Goal: Find specific page/section: Find specific page/section

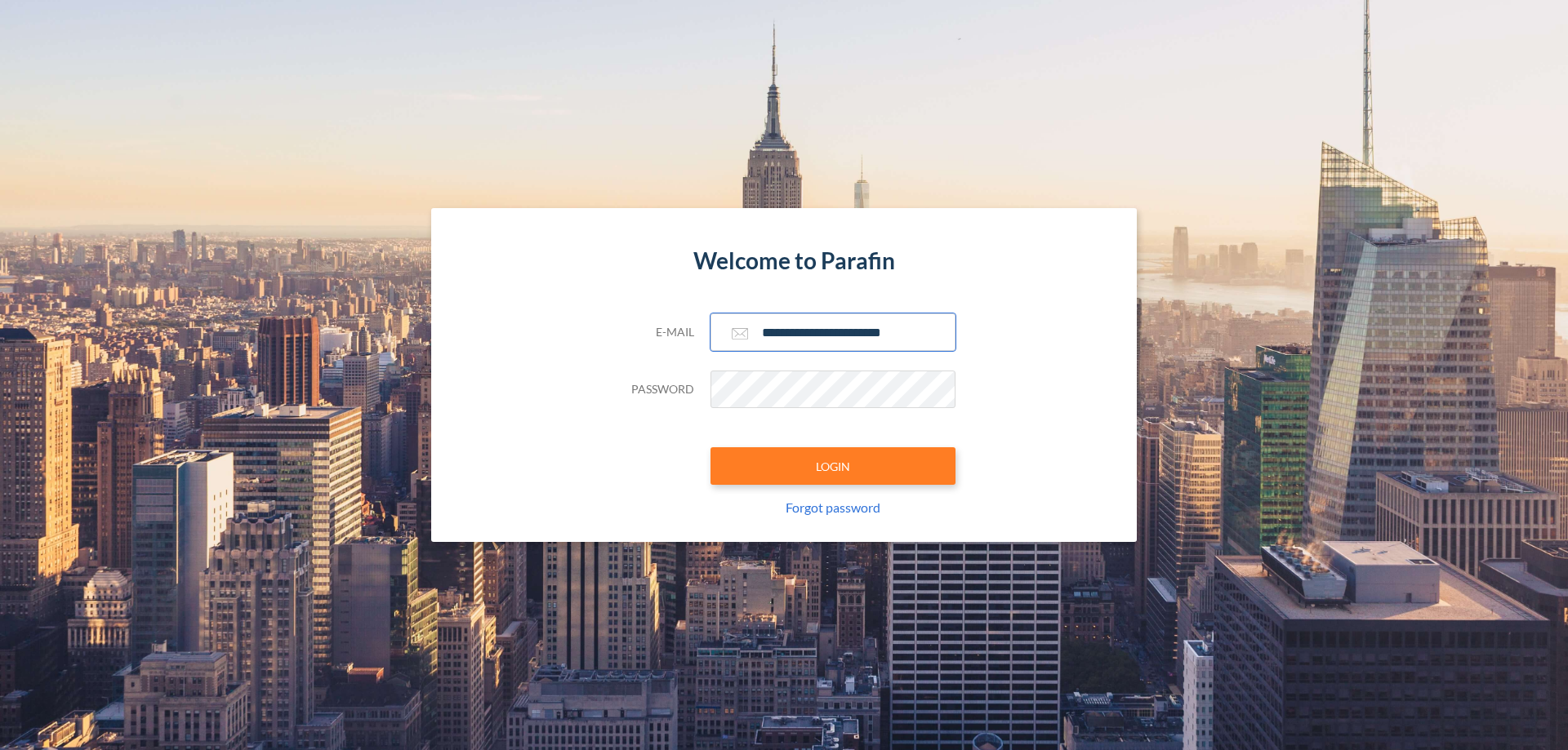
type input "**********"
click at [832, 466] on button "LOGIN" at bounding box center [832, 466] width 245 height 37
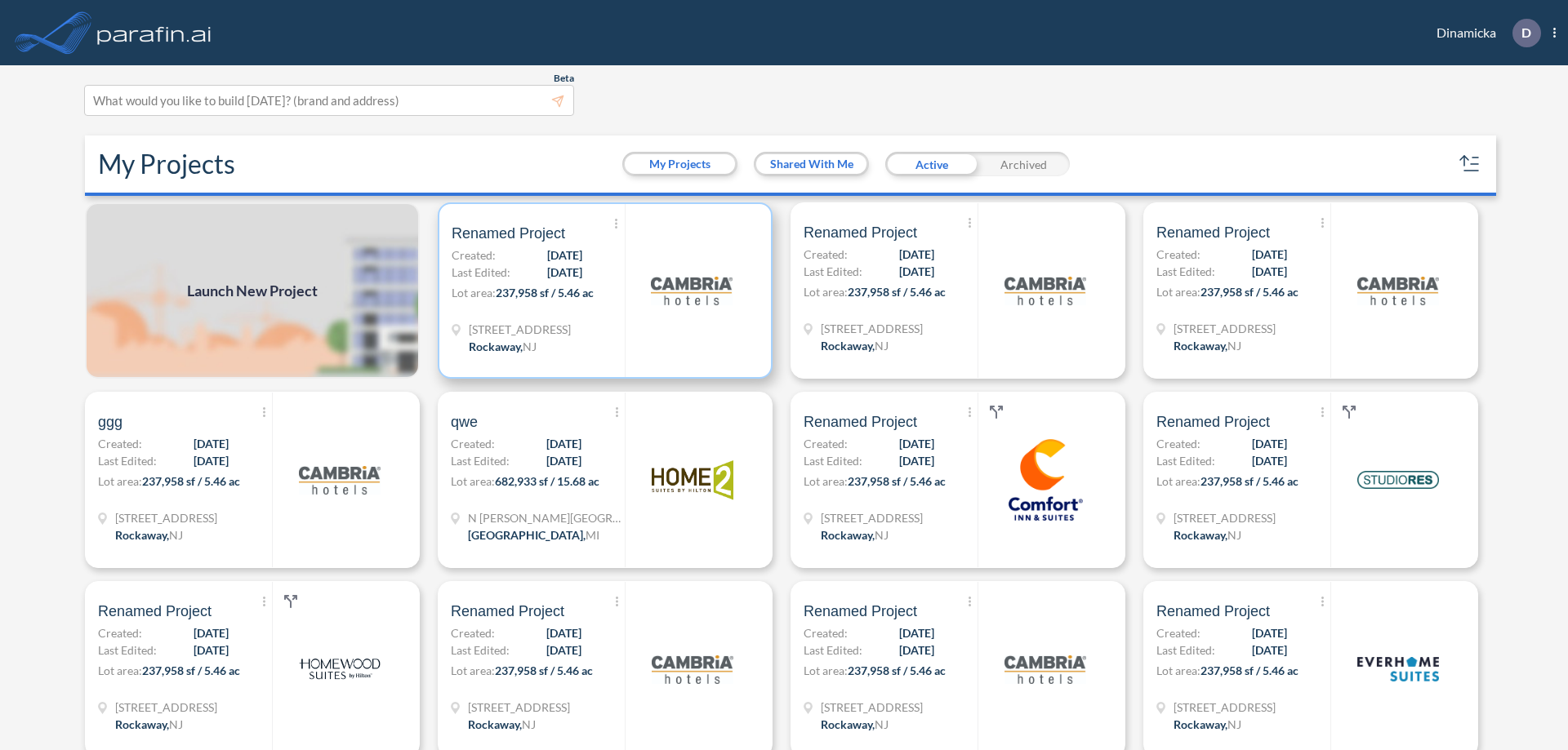
scroll to position [4, 0]
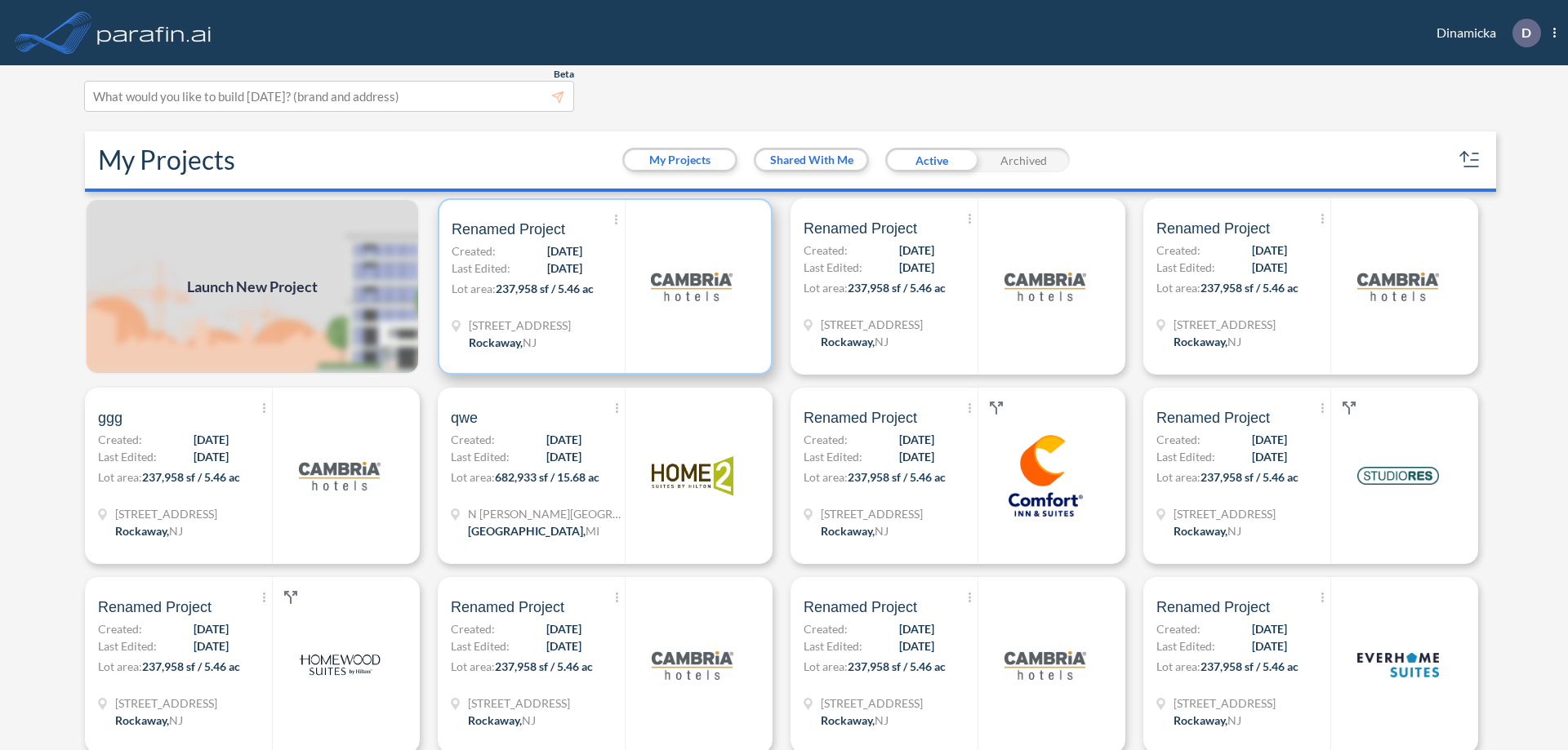
click at [602, 286] on p "Lot area: 237,958 sf / 5.46 ac" at bounding box center [537, 292] width 173 height 23
